Goal: Navigation & Orientation: Go to known website

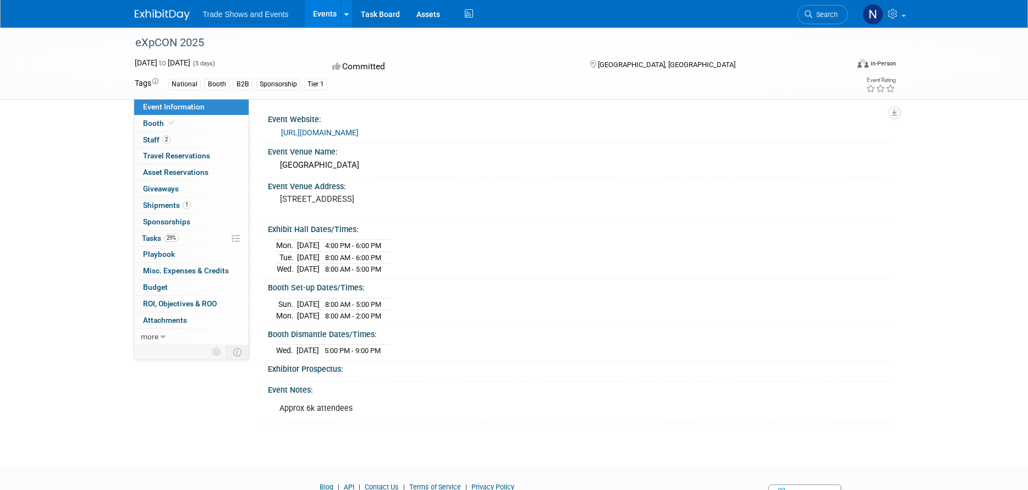
click at [325, 16] on link "Events" at bounding box center [325, 13] width 40 height 27
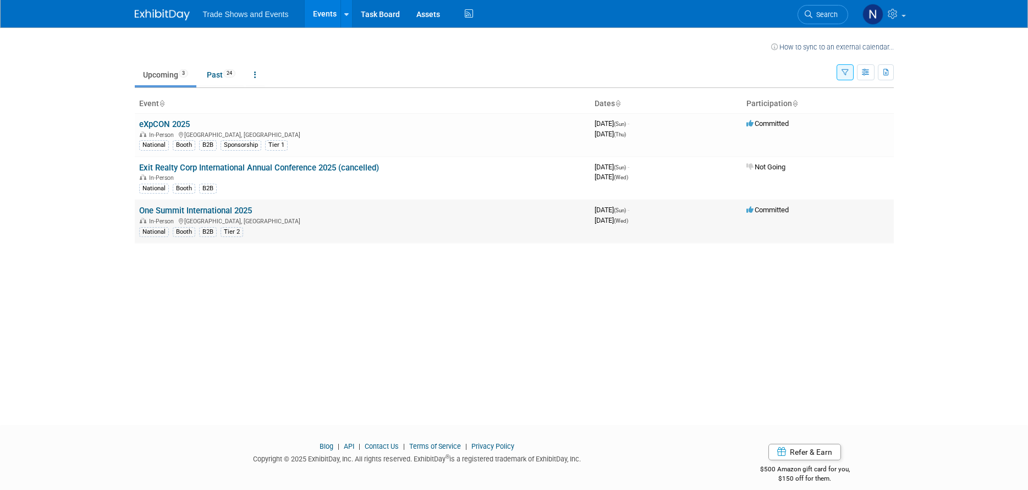
click at [177, 209] on link "One Summit International 2025" at bounding box center [195, 211] width 113 height 10
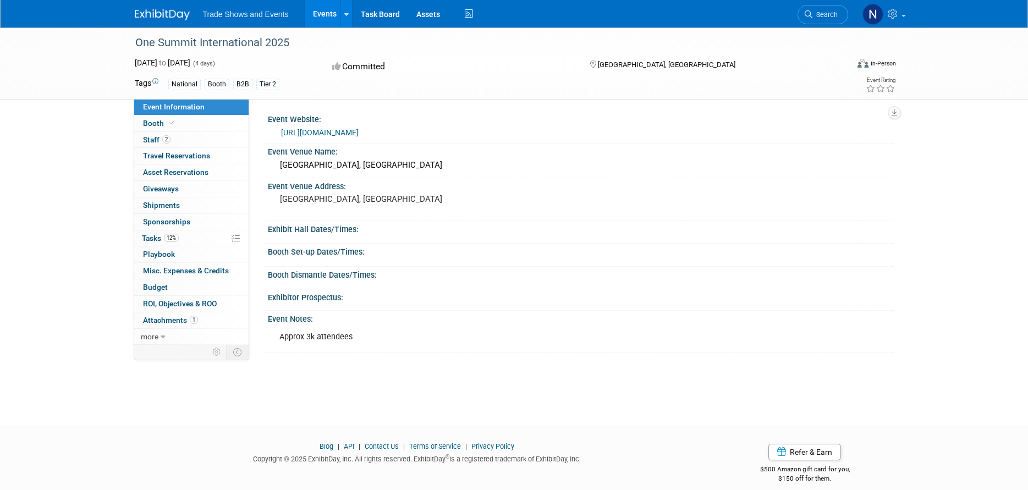
click at [330, 130] on link "https://www.onesummit2025.com/" at bounding box center [320, 132] width 78 height 9
